Goal: Complete application form: Complete application form

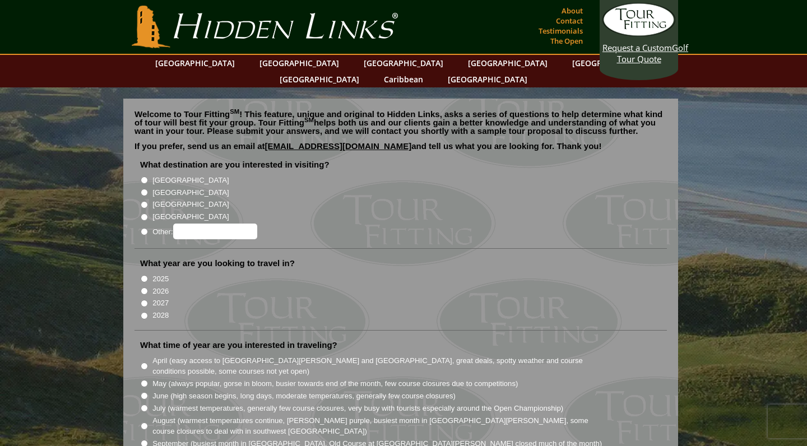
click at [143, 189] on input "[GEOGRAPHIC_DATA]" at bounding box center [144, 192] width 7 height 7
radio input "true"
click at [145, 300] on input "2027" at bounding box center [144, 303] width 7 height 7
radio input "true"
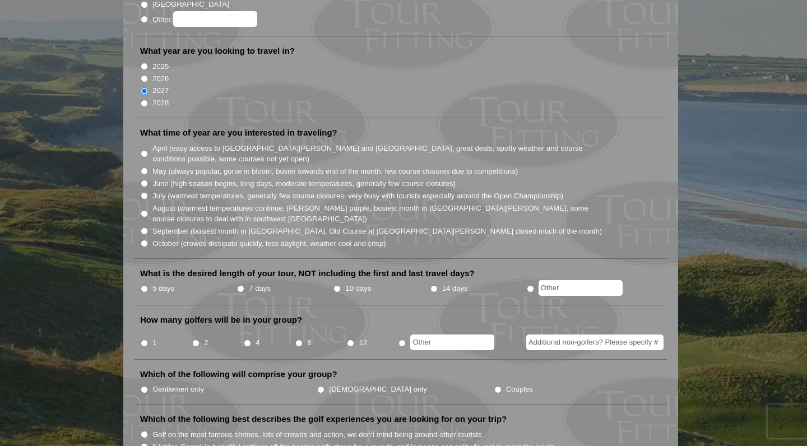
scroll to position [221, 0]
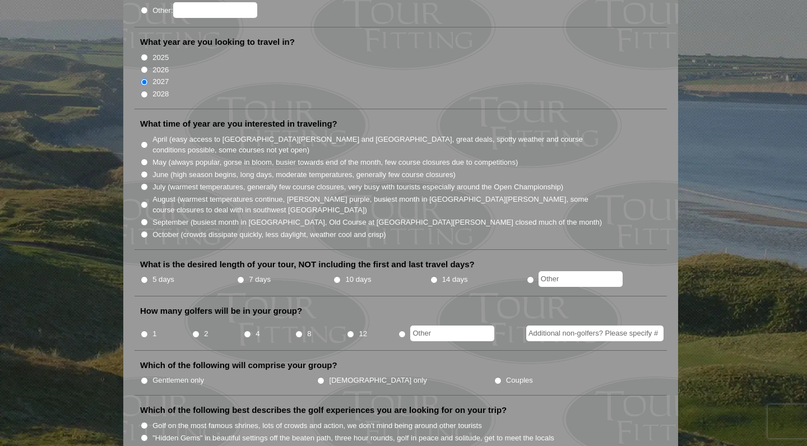
click at [145, 159] on input "May (always popular, gorse in bloom, busier towards end of the month, few cours…" at bounding box center [144, 162] width 7 height 7
radio input "true"
click at [146, 276] on input "5 days" at bounding box center [144, 279] width 7 height 7
radio input "true"
click at [402, 331] on input "radio" at bounding box center [401, 334] width 7 height 7
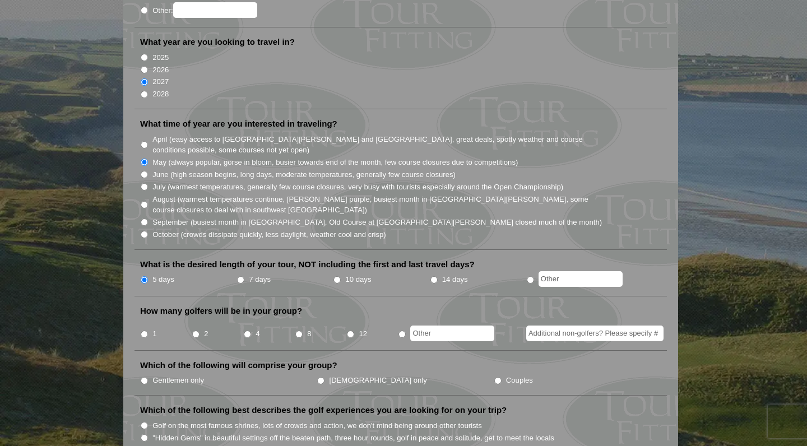
radio input "true"
click at [553, 326] on input "Additional non-golfers? Please specify #" at bounding box center [594, 334] width 137 height 16
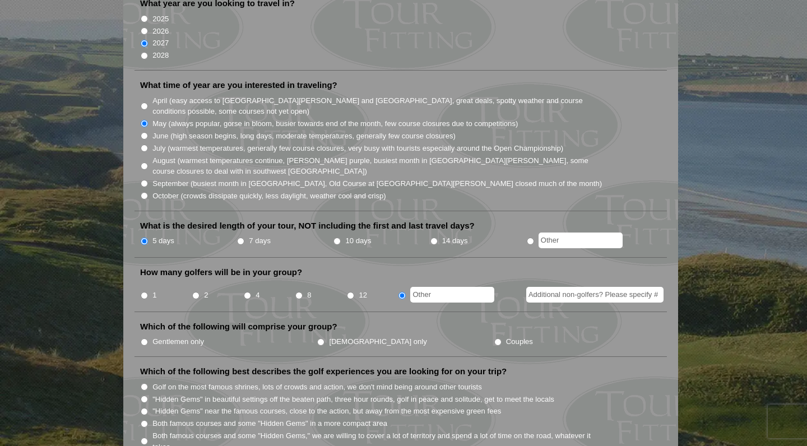
scroll to position [268, 0]
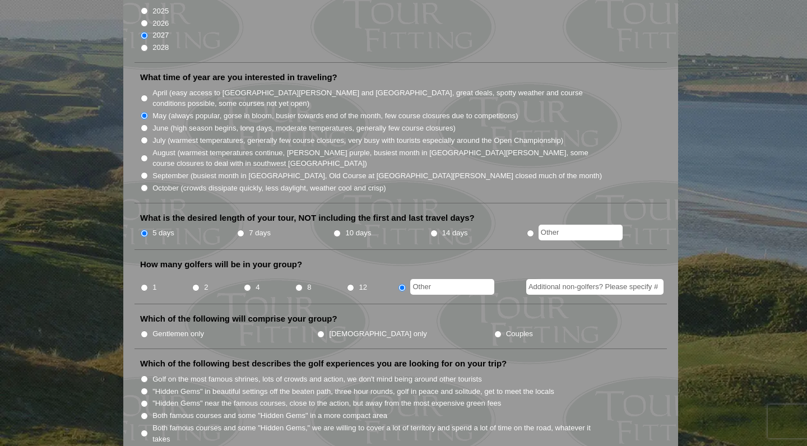
click at [494, 331] on input "Couples" at bounding box center [497, 334] width 7 height 7
radio input "true"
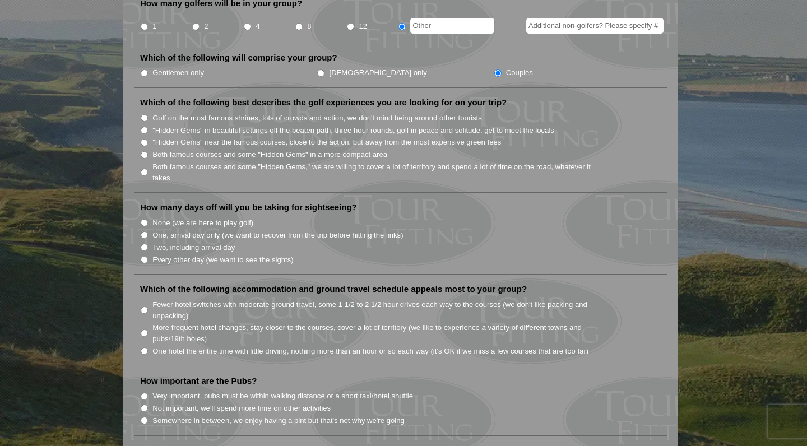
scroll to position [531, 0]
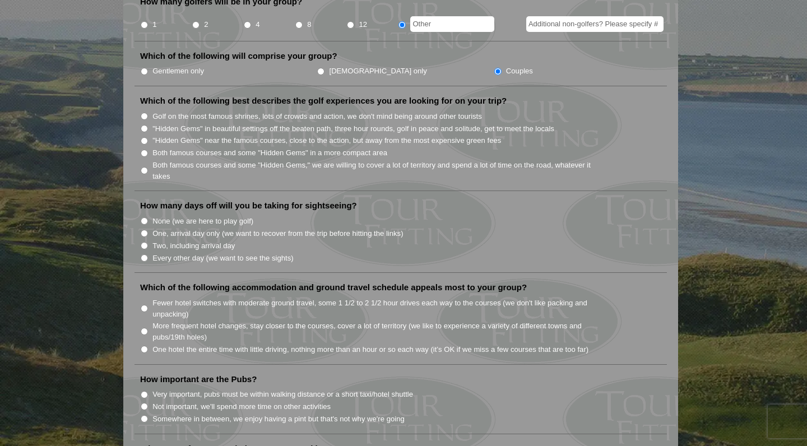
click at [146, 113] on input "Golf on the most famous shrines, lots of crowds and action, we don't mind being…" at bounding box center [144, 116] width 7 height 7
radio input "true"
click at [145, 150] on input "Both famous courses and some "Hidden Gems" in a more compact area" at bounding box center [144, 153] width 7 height 7
radio input "true"
click at [146, 230] on input "One, arrival day only (we want to recover from the trip before hitting the link…" at bounding box center [144, 233] width 7 height 7
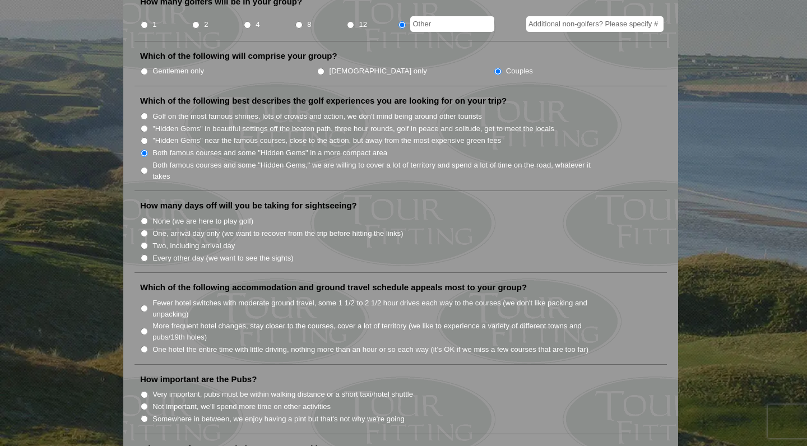
radio input "true"
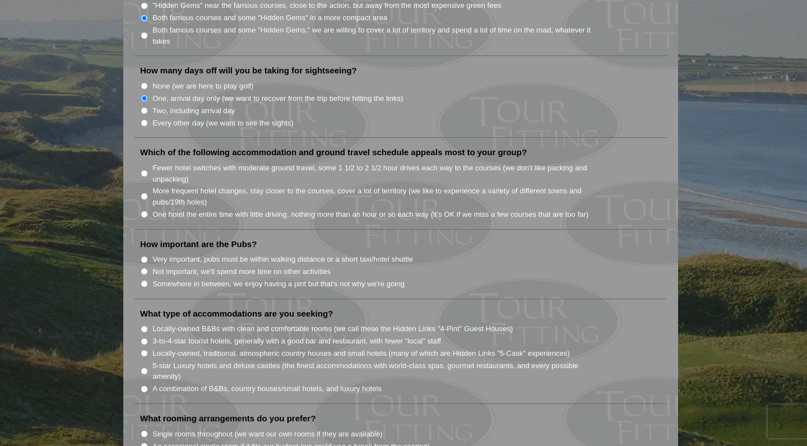
scroll to position [683, 0]
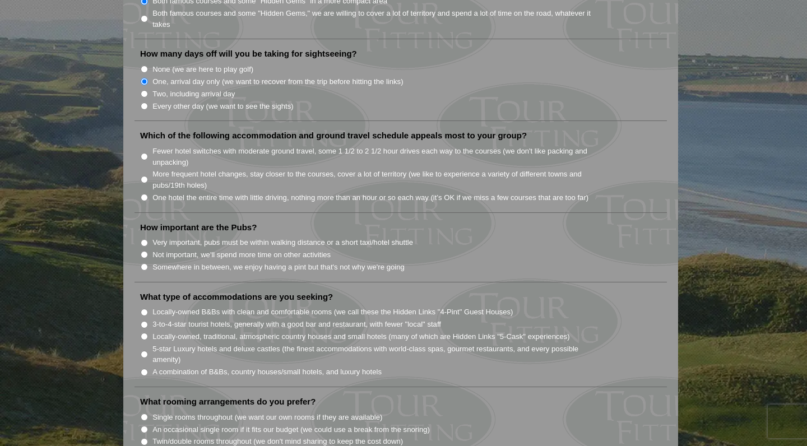
click at [145, 153] on input "Fewer hotel switches with moderate ground travel, some 1 1/2 to 2 1/2 hour driv…" at bounding box center [144, 156] width 7 height 7
radio input "true"
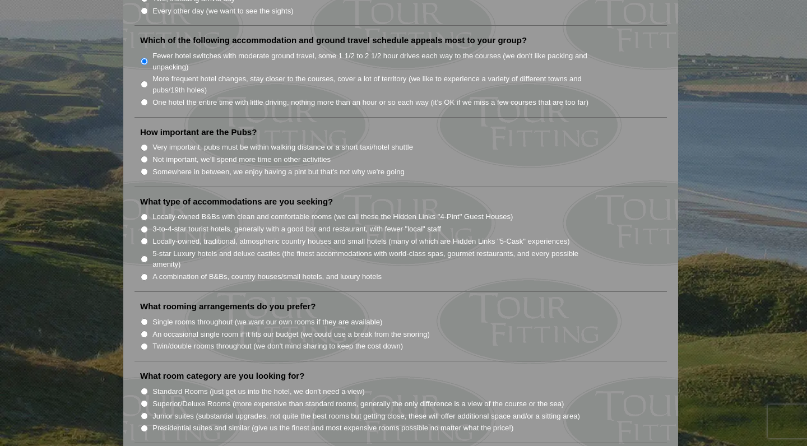
scroll to position [778, 0]
click at [144, 143] on input "Very important, pubs must be within walking distance or a short taxi/hotel shut…" at bounding box center [144, 146] width 7 height 7
radio input "true"
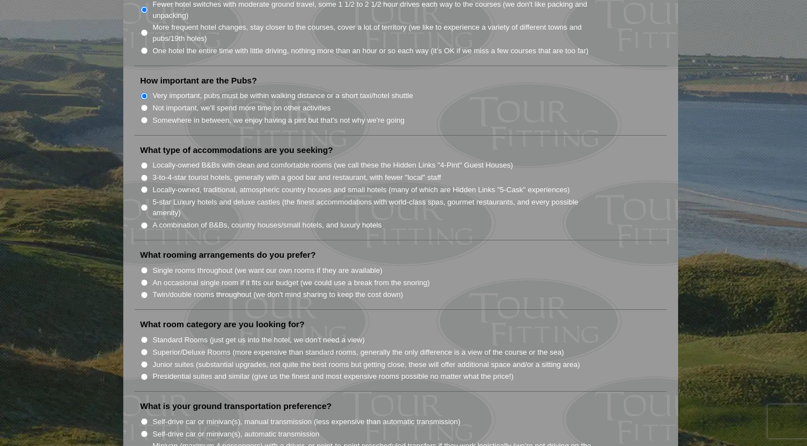
scroll to position [834, 0]
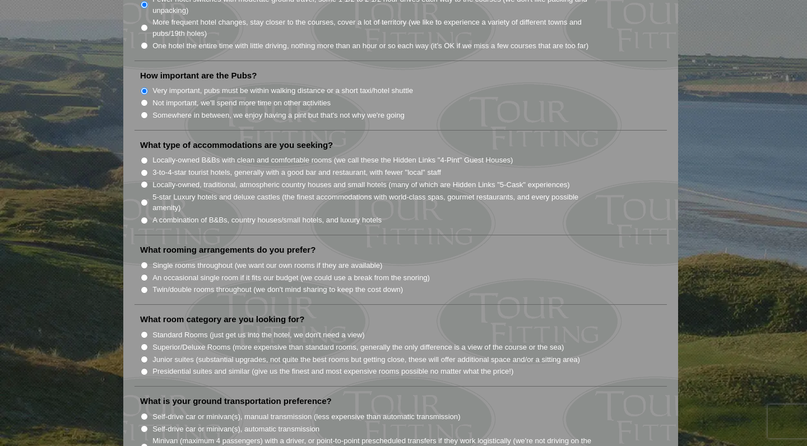
click at [145, 169] on input "3-to-4-star tourist hotels, generally with a good bar and restaurant, with fewe…" at bounding box center [144, 172] width 7 height 7
radio input "true"
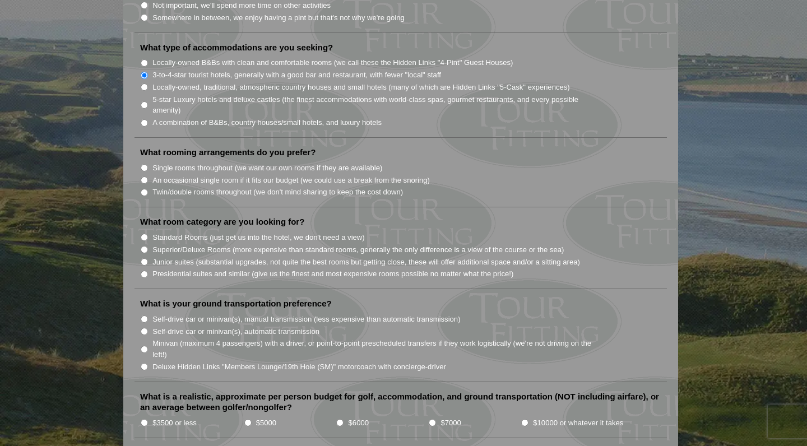
scroll to position [934, 0]
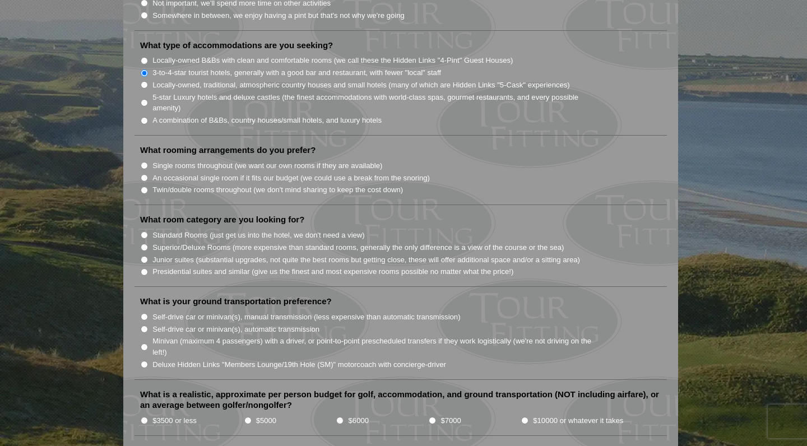
click at [145, 162] on input "Single rooms throughout (we want our own rooms if they are available)" at bounding box center [144, 165] width 7 height 7
radio input "true"
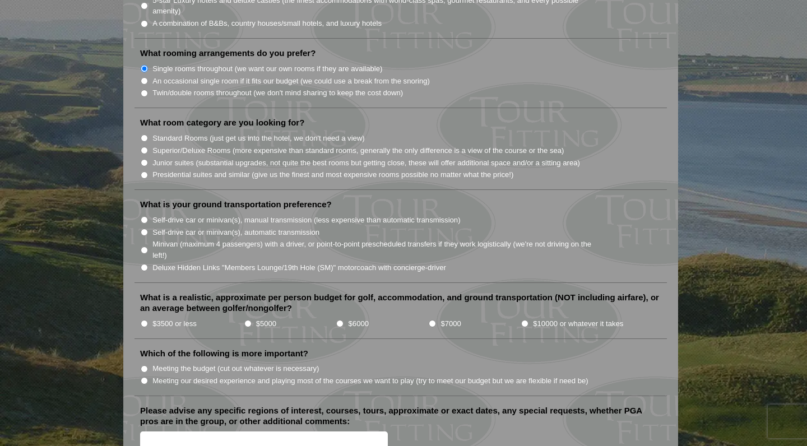
scroll to position [1032, 0]
click at [143, 134] on input "Standard Rooms (just get us into the hotel, we don't need a view)" at bounding box center [144, 137] width 7 height 7
radio input "true"
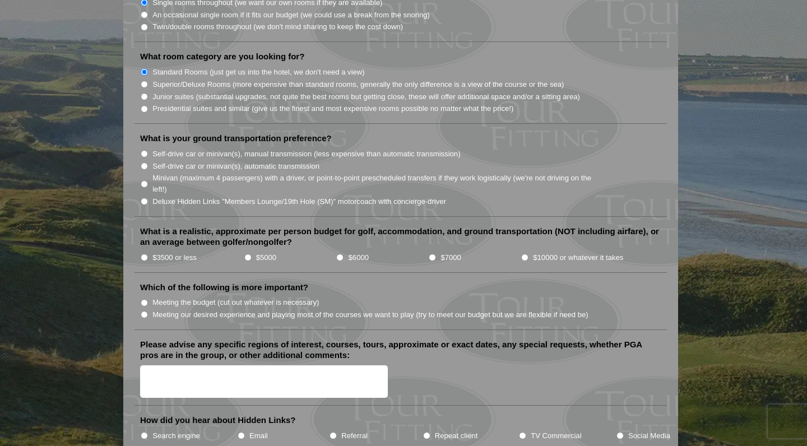
scroll to position [1101, 0]
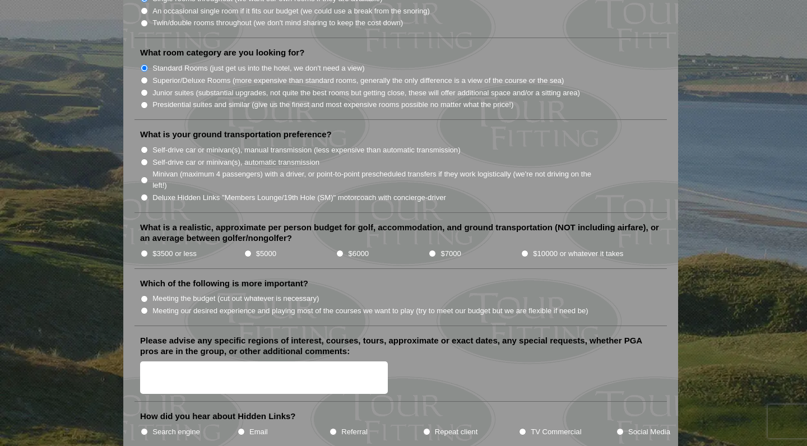
click at [144, 194] on input "Deluxe Hidden Links "Members Lounge/19th Hole (SM)" motorcoach with concierge-d…" at bounding box center [144, 197] width 7 height 7
radio input "true"
click at [145, 247] on li "$3500 or less" at bounding box center [192, 253] width 104 height 12
click at [144, 250] on input "$3500 or less" at bounding box center [144, 253] width 7 height 7
radio input "true"
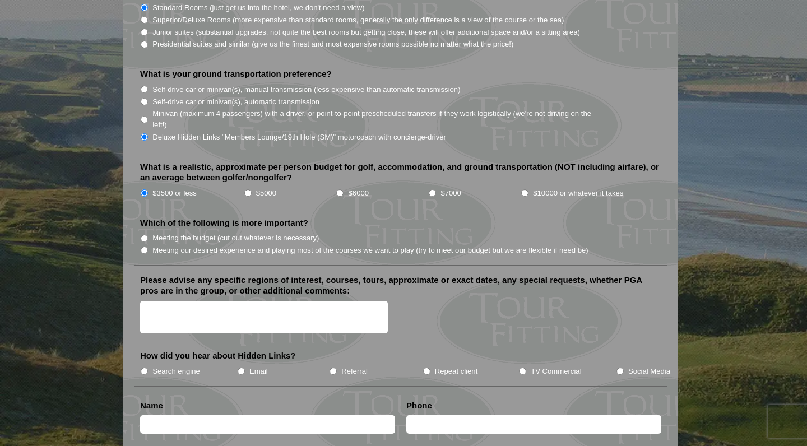
scroll to position [1163, 0]
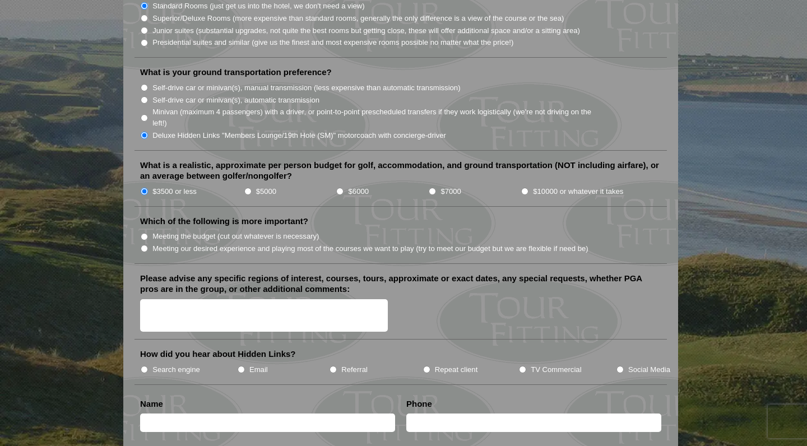
click at [144, 245] on input "Meeting our desired experience and playing most of the courses we want to play …" at bounding box center [144, 248] width 7 height 7
radio input "true"
click at [247, 188] on input "$5000" at bounding box center [247, 191] width 7 height 7
radio input "true"
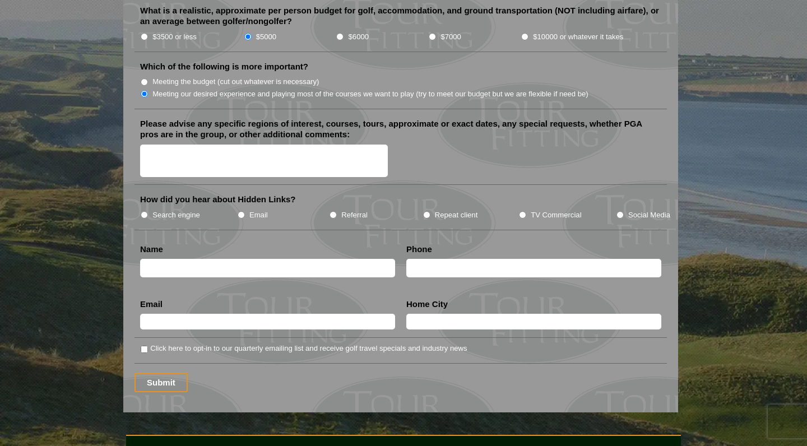
scroll to position [1319, 0]
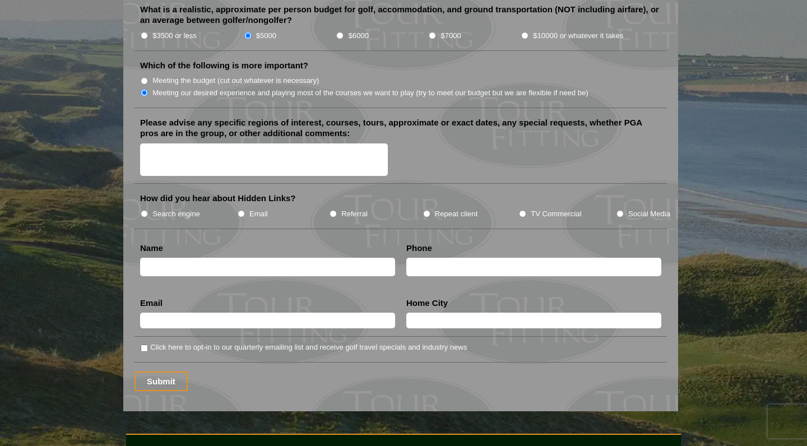
click at [168, 143] on textarea "Please advise any specific regions of interest, courses, tours, approximate or …" at bounding box center [264, 159] width 248 height 33
type textarea "old course is bucket list"
click at [521, 210] on input "TV Commercial" at bounding box center [522, 213] width 7 height 7
radio input "true"
type input "[PERSON_NAME]"
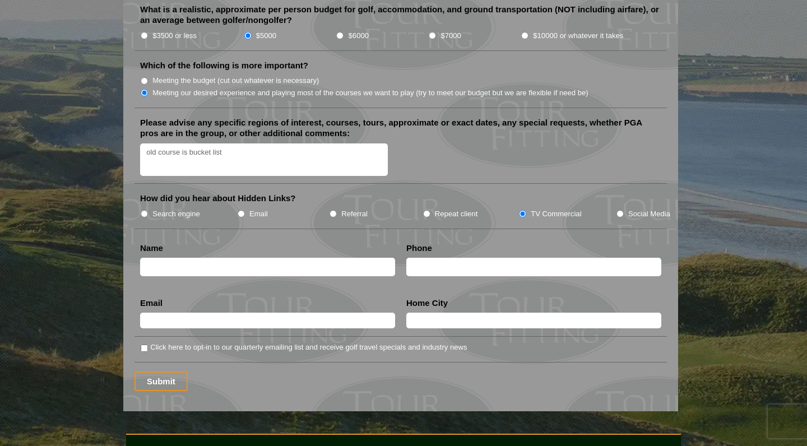
type input "[PERSON_NAME]"
type input "8573127733"
type input "[EMAIL_ADDRESS][DOMAIN_NAME]"
type input "[GEOGRAPHIC_DATA], [US_STATE]"
click at [143, 345] on input "Click here to opt-in to our quarterly emailing list and receive golf travel spe…" at bounding box center [144, 348] width 7 height 7
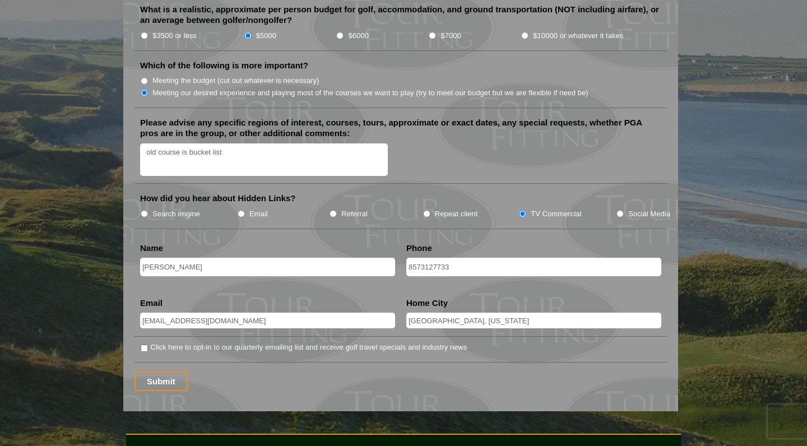
checkbox input "true"
click at [169, 372] on input "Submit" at bounding box center [161, 382] width 53 height 20
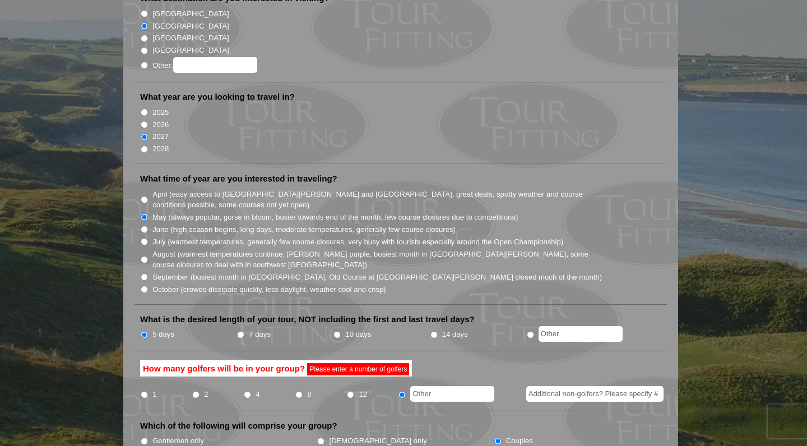
scroll to position [214, 0]
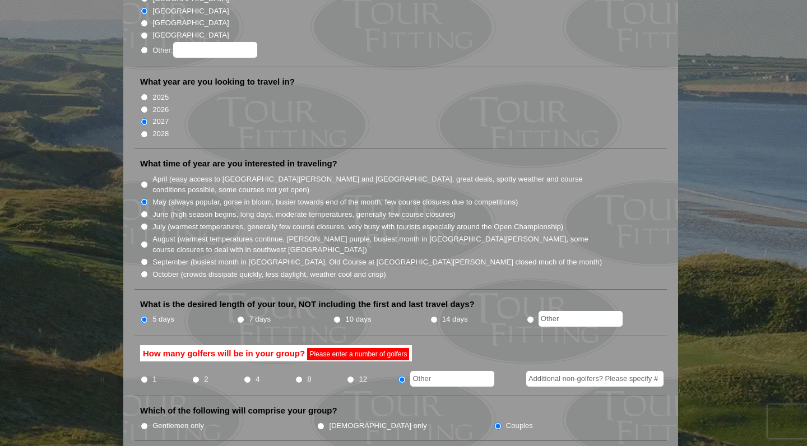
click at [435, 371] on input "text" at bounding box center [452, 379] width 84 height 16
type input "20"
click at [550, 371] on input "Additional non-golfers? Please specify #" at bounding box center [594, 379] width 137 height 16
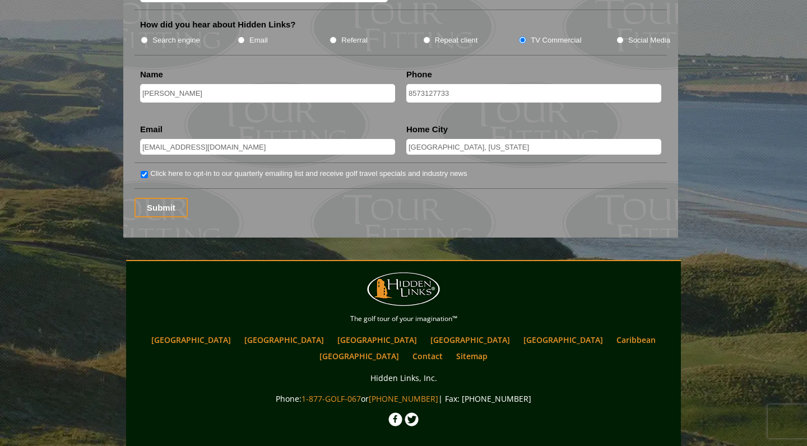
scroll to position [1541, 0]
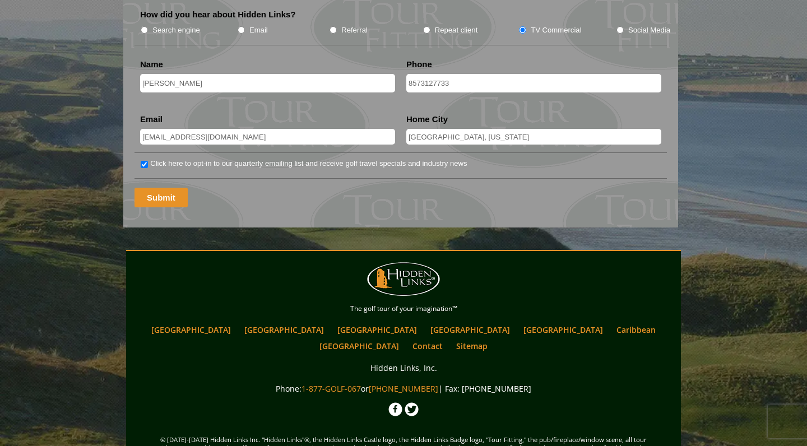
type input "2"
click at [165, 188] on input "Submit" at bounding box center [161, 198] width 53 height 20
